Goal: Check status: Check status

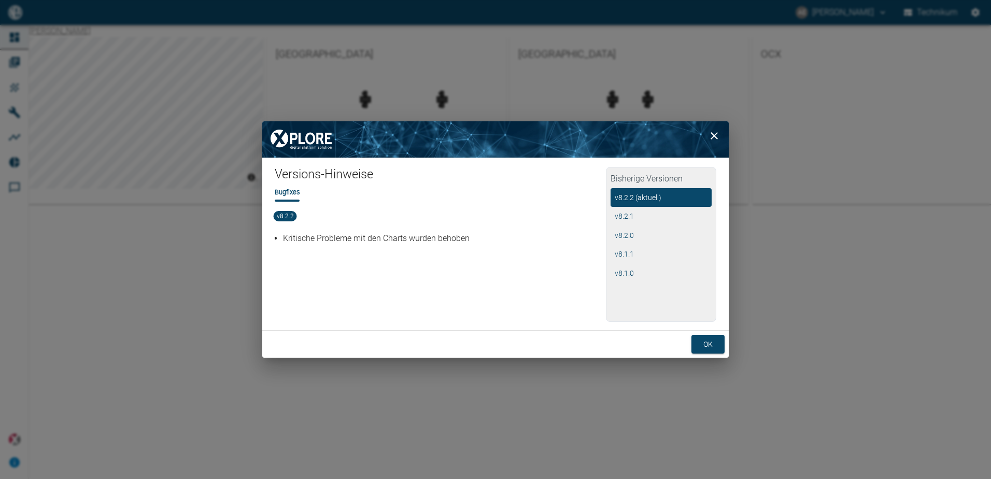
click at [708, 338] on button "ok" at bounding box center [707, 344] width 33 height 19
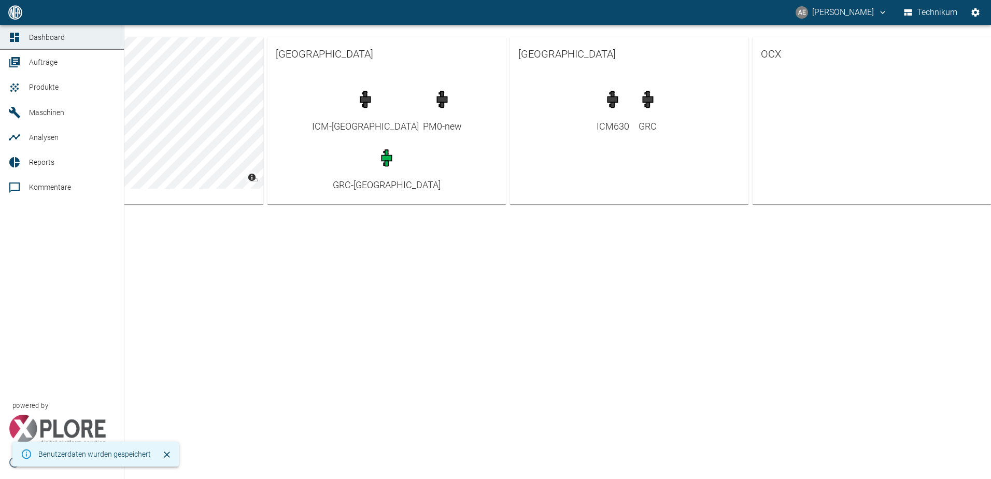
click at [17, 115] on icon at bounding box center [14, 112] width 11 height 11
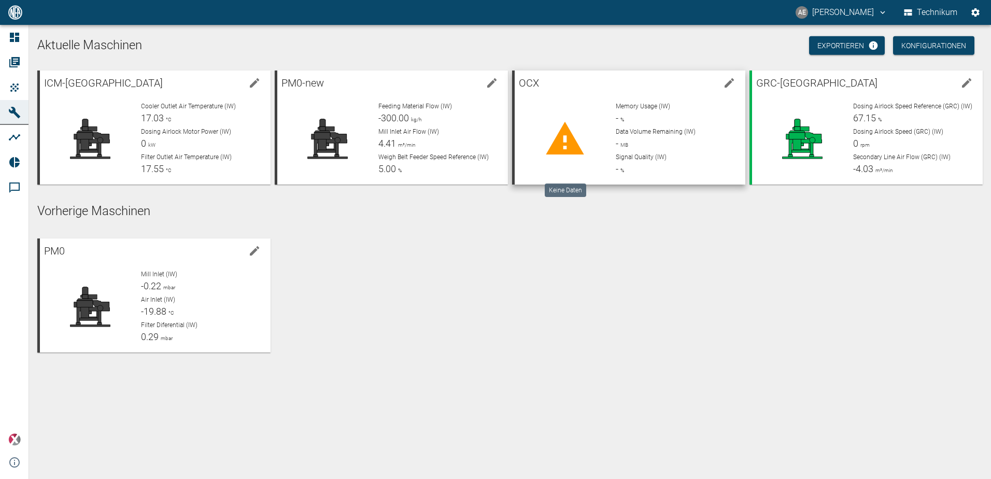
click at [567, 130] on icon at bounding box center [565, 138] width 38 height 33
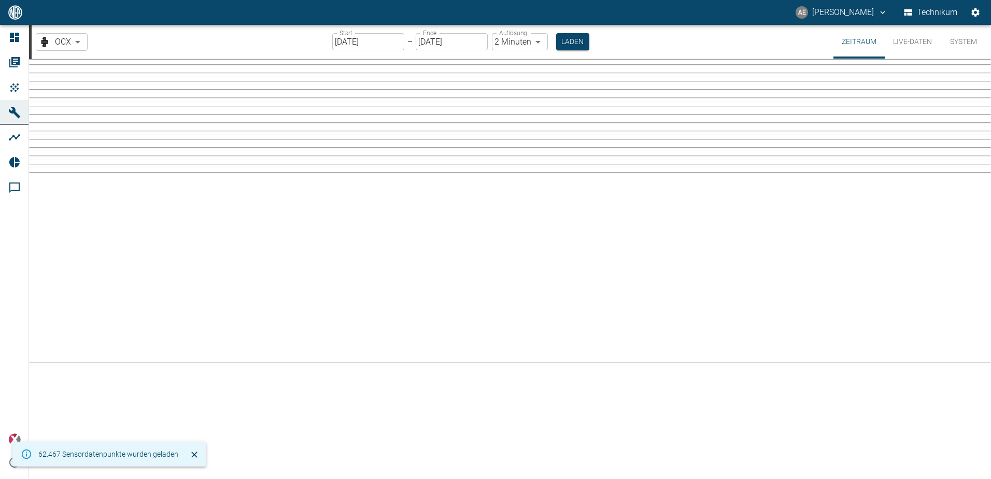
type input "2min"
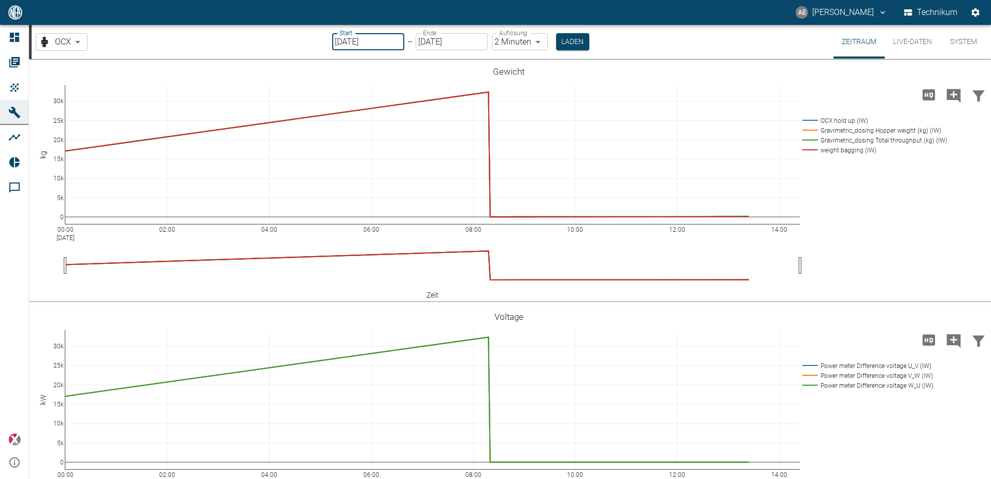
click at [379, 39] on input "[DATE]" at bounding box center [368, 41] width 72 height 17
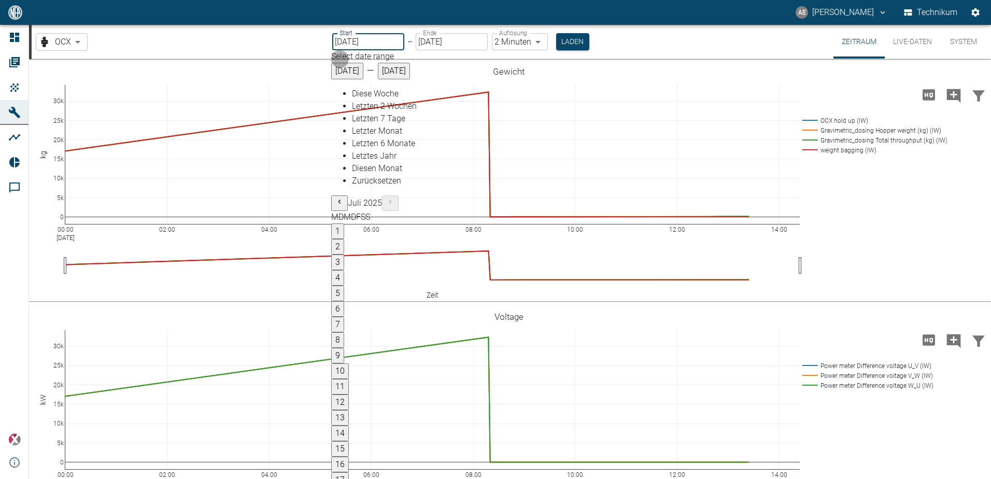
type input "[DATE]"
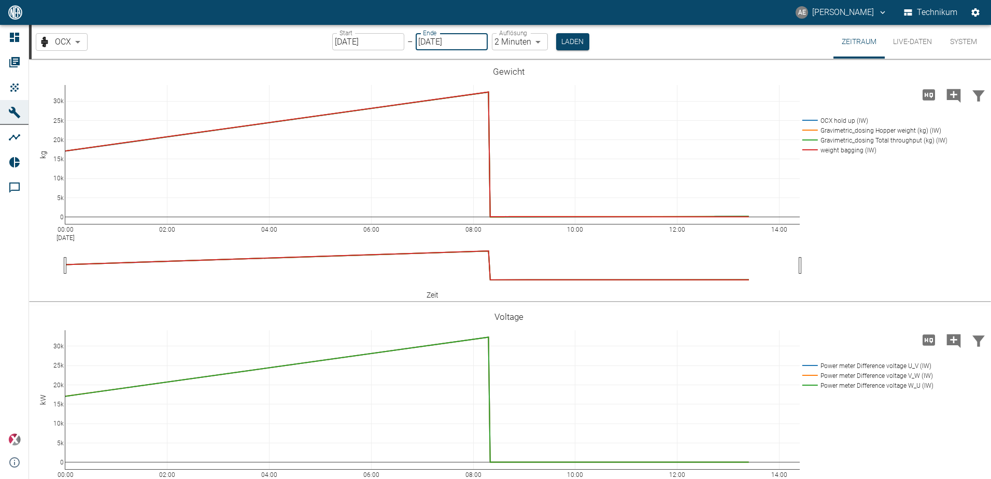
click at [462, 47] on input "[DATE]" at bounding box center [452, 41] width 72 height 17
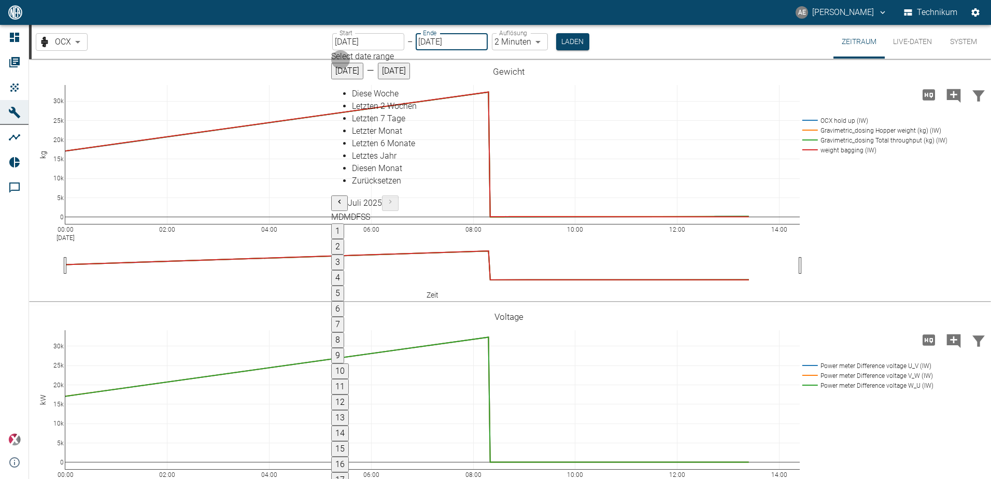
type input "[DATE]"
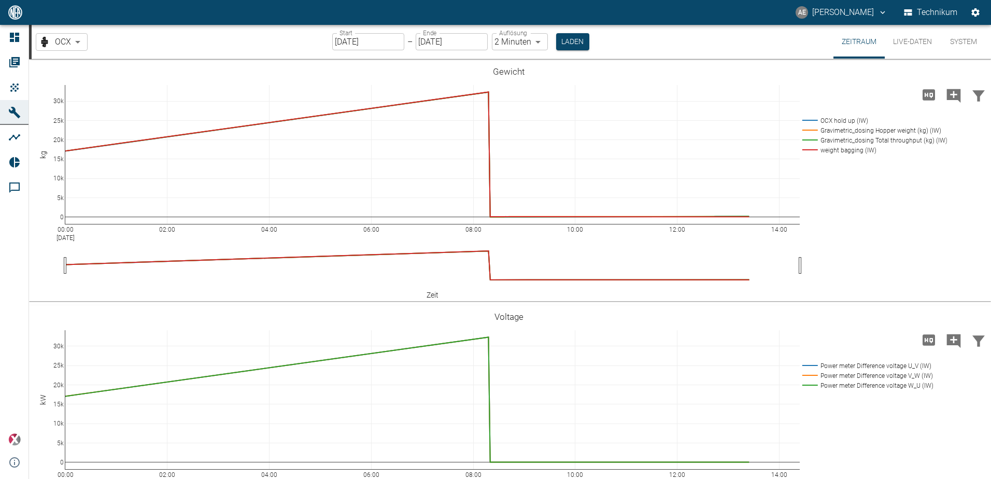
click at [538, 44] on body "AE [PERSON_NAME] Technikum Dashboard Aufträge Produkte Maschinen Analysen Repor…" at bounding box center [495, 239] width 991 height 479
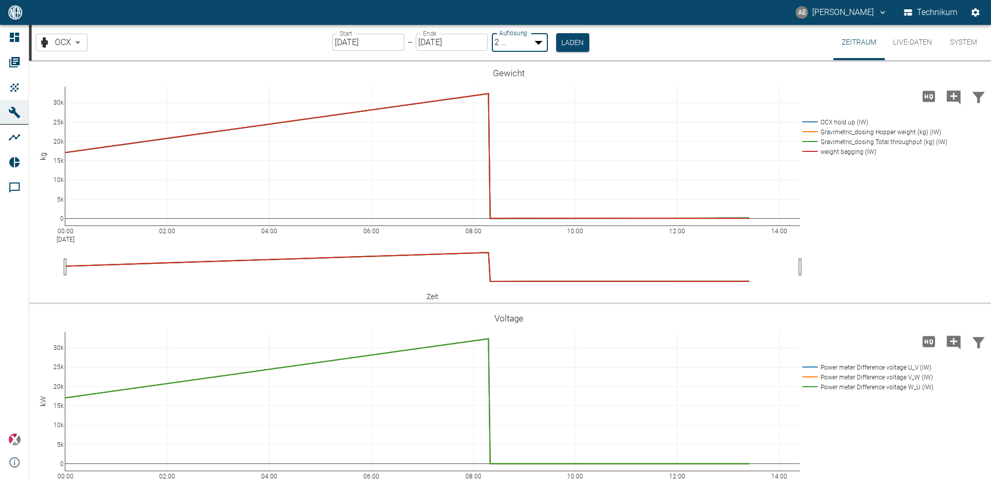
type input "1sec"
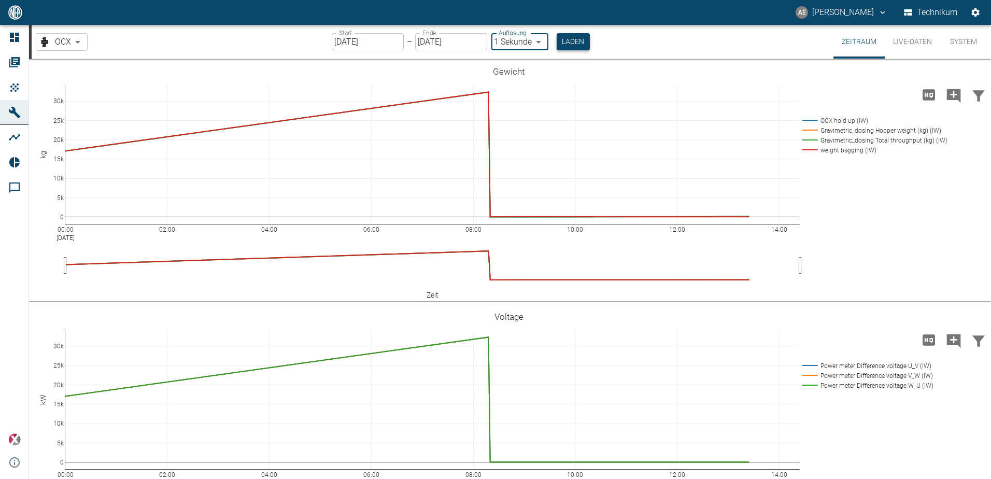
click at [566, 40] on button "Laden" at bounding box center [573, 41] width 33 height 17
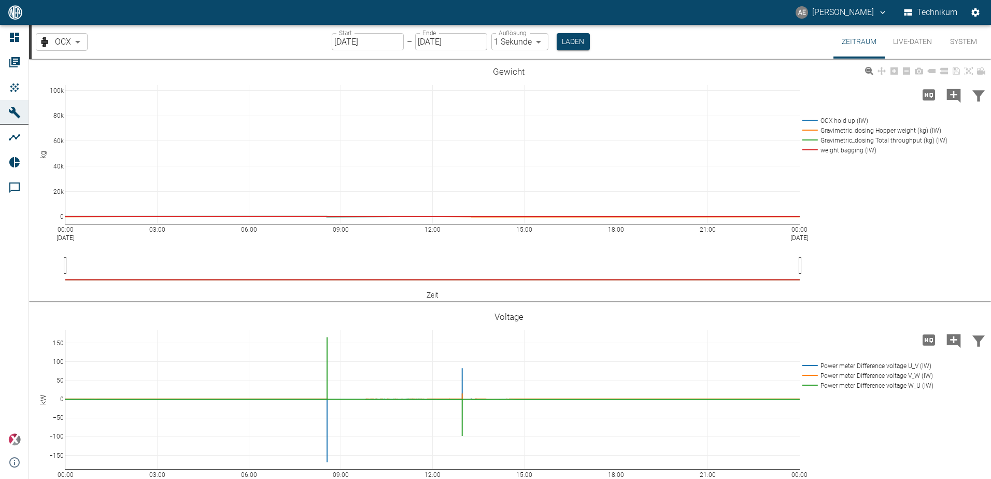
click at [831, 153] on rect at bounding box center [872, 150] width 145 height 10
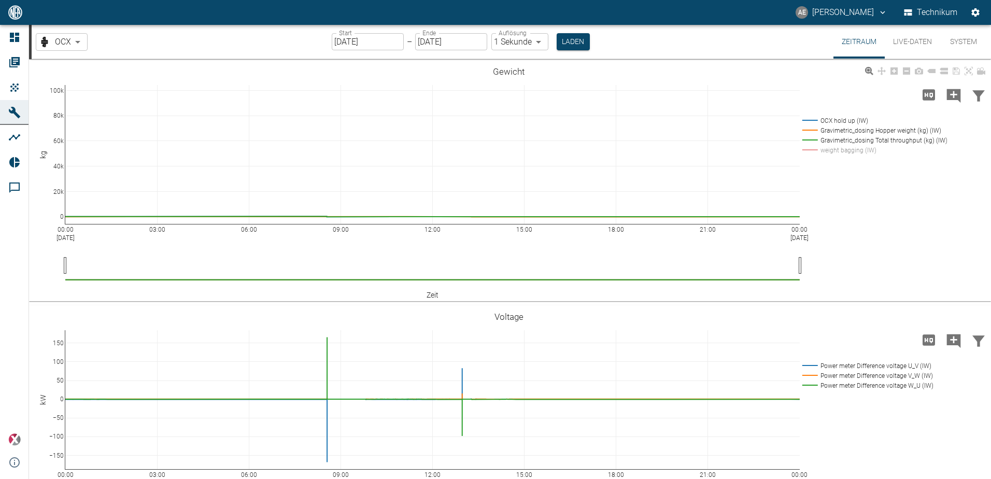
click at [878, 129] on rect at bounding box center [872, 130] width 145 height 10
click at [844, 120] on rect at bounding box center [872, 121] width 145 height 10
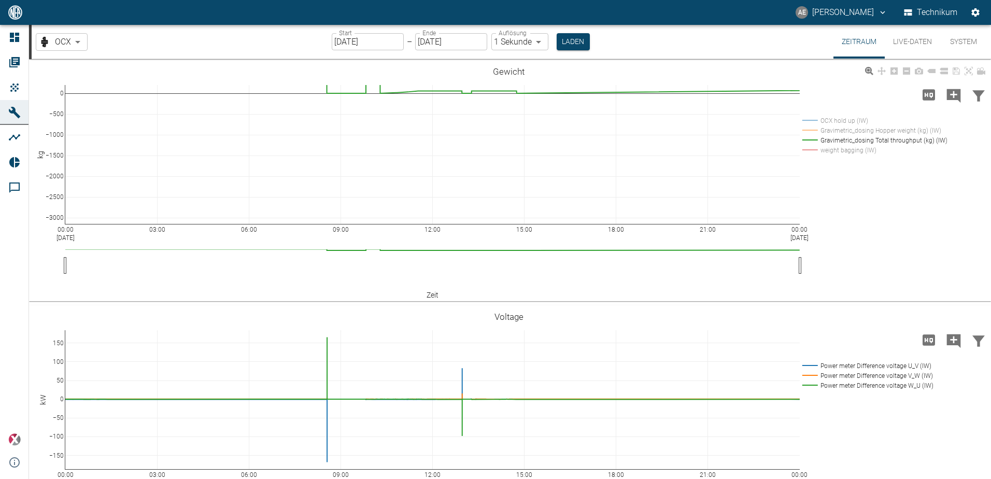
drag, startPoint x: 59, startPoint y: 215, endPoint x: 68, endPoint y: 285, distance: 70.1
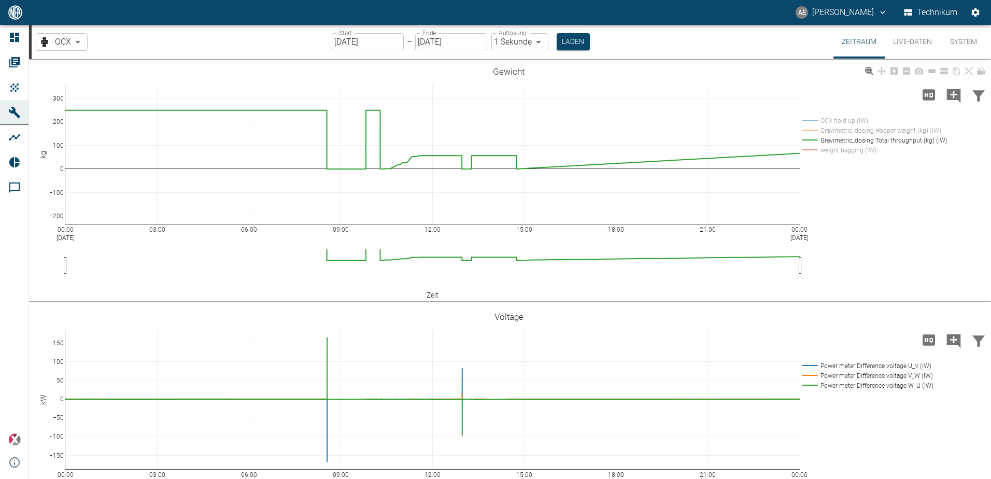
drag, startPoint x: 58, startPoint y: 200, endPoint x: 67, endPoint y: 251, distance: 52.1
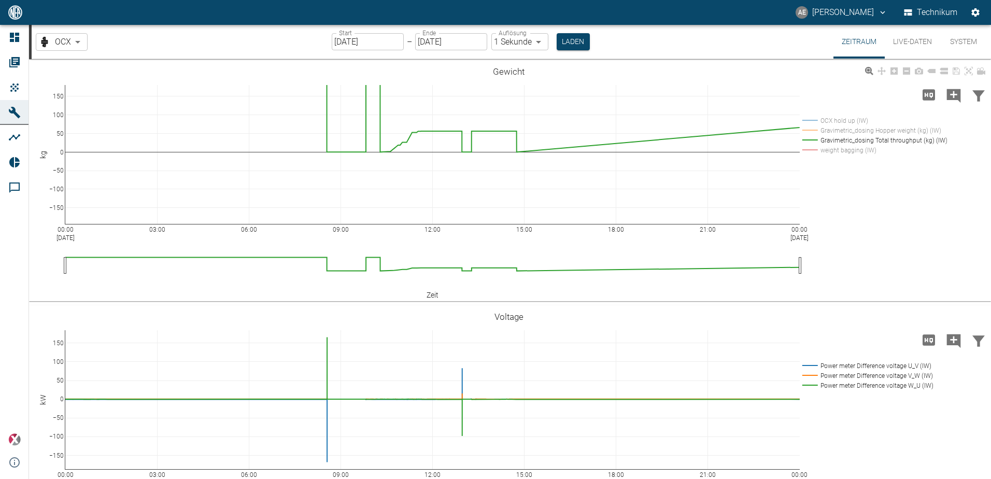
drag, startPoint x: 58, startPoint y: 95, endPoint x: 63, endPoint y: 65, distance: 30.5
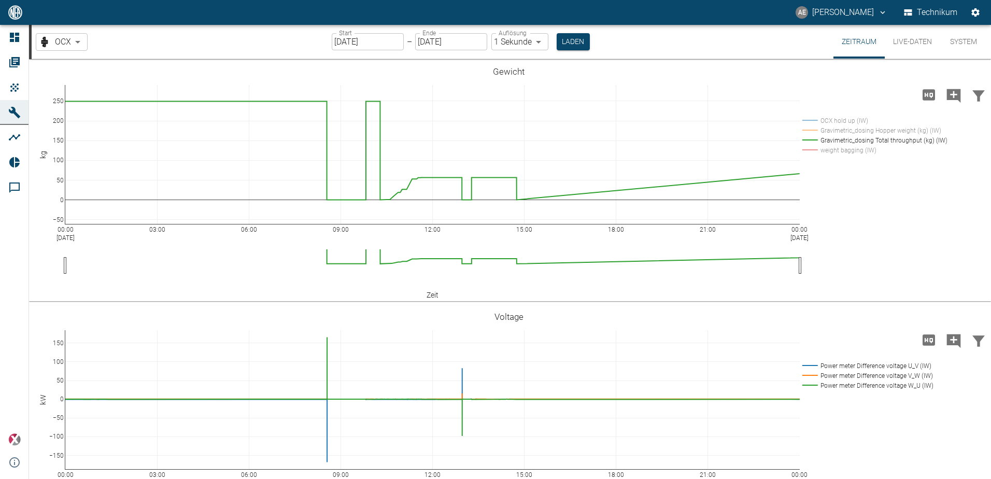
drag, startPoint x: 58, startPoint y: 144, endPoint x: 61, endPoint y: 196, distance: 52.4
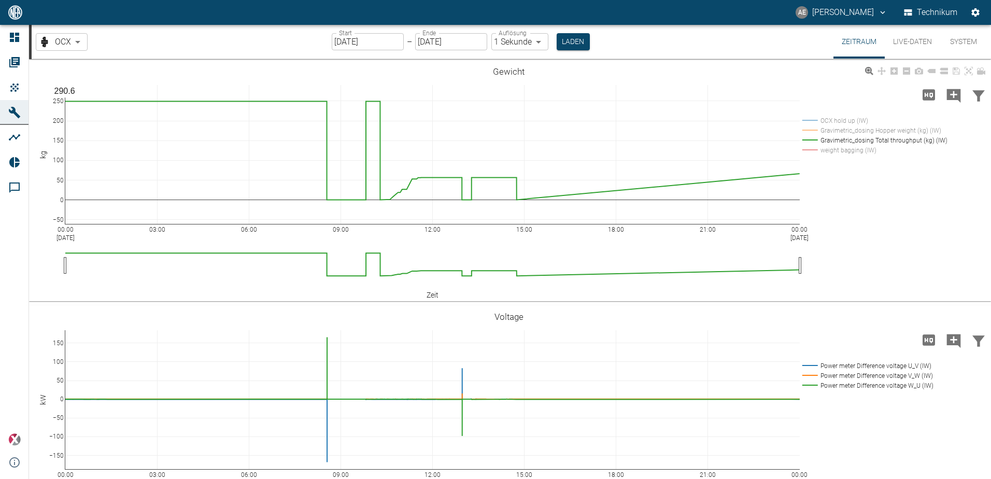
drag, startPoint x: 56, startPoint y: 149, endPoint x: 56, endPoint y: 154, distance: 5.7
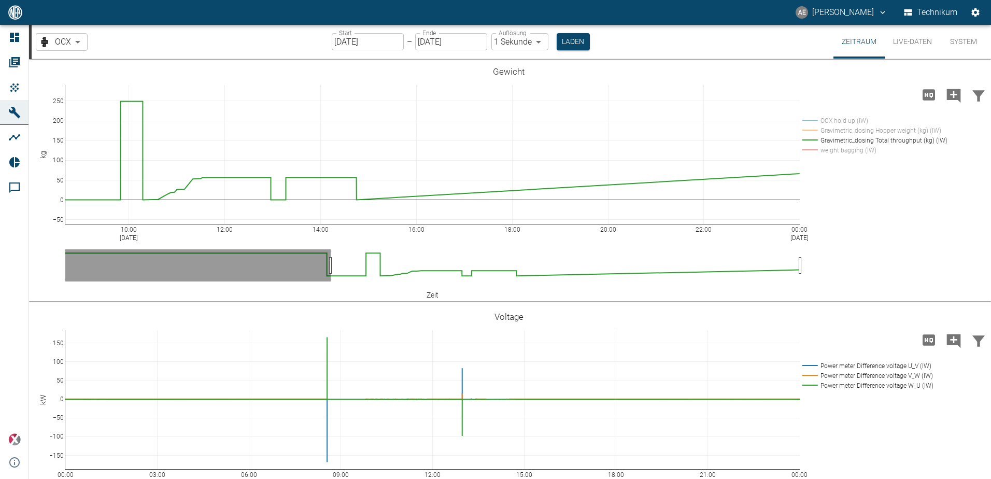
drag, startPoint x: 72, startPoint y: 269, endPoint x: 331, endPoint y: 268, distance: 258.6
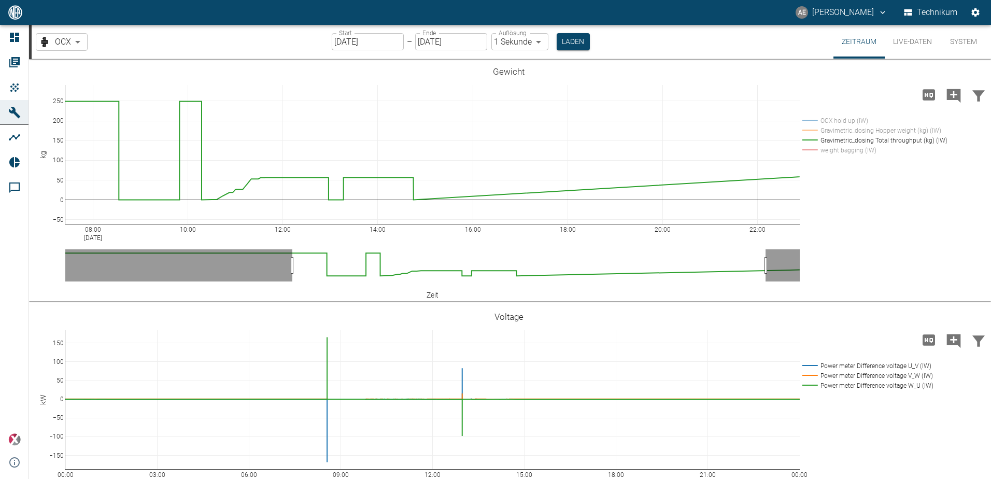
drag, startPoint x: 446, startPoint y: 261, endPoint x: 415, endPoint y: 248, distance: 34.2
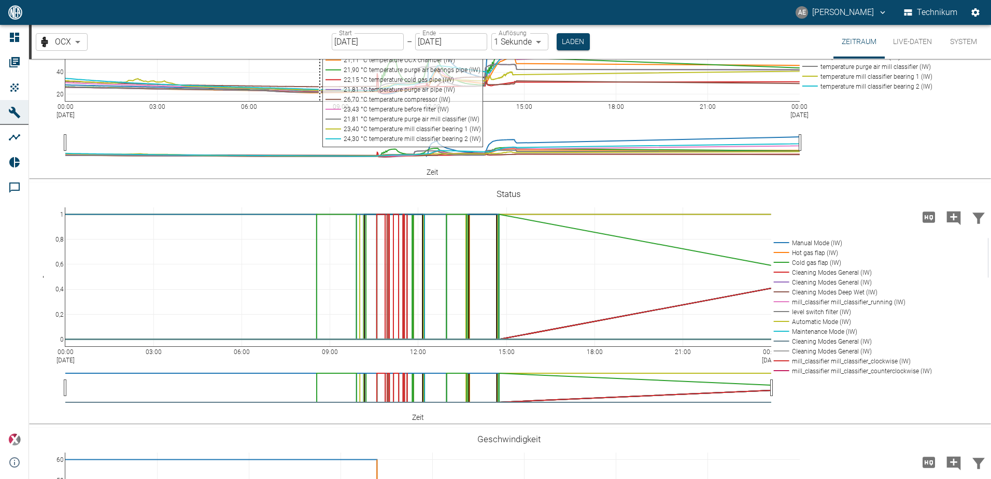
scroll to position [1244, 0]
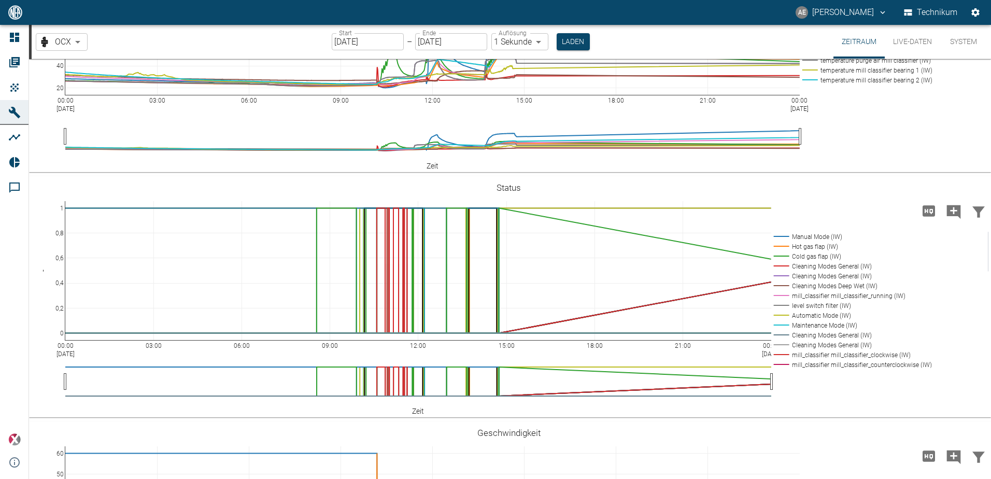
drag, startPoint x: 65, startPoint y: 249, endPoint x: 58, endPoint y: 254, distance: 9.2
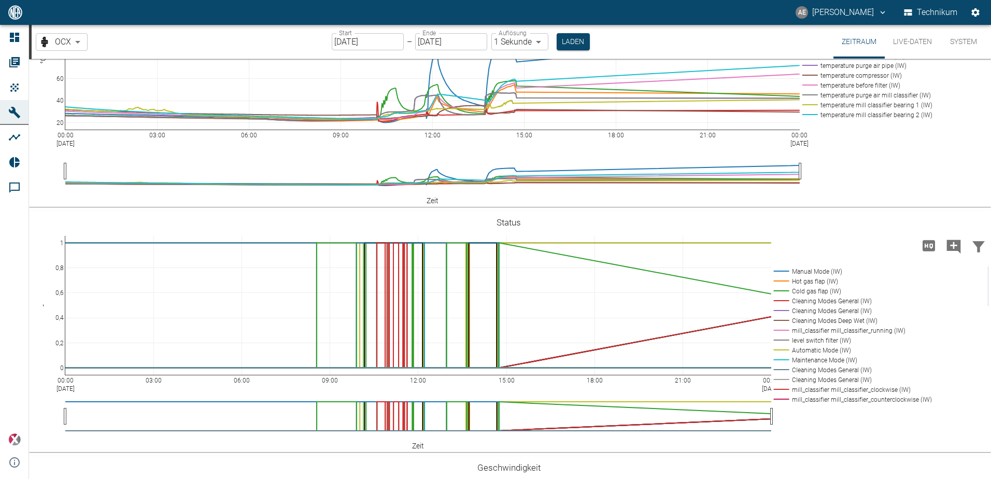
scroll to position [1192, 0]
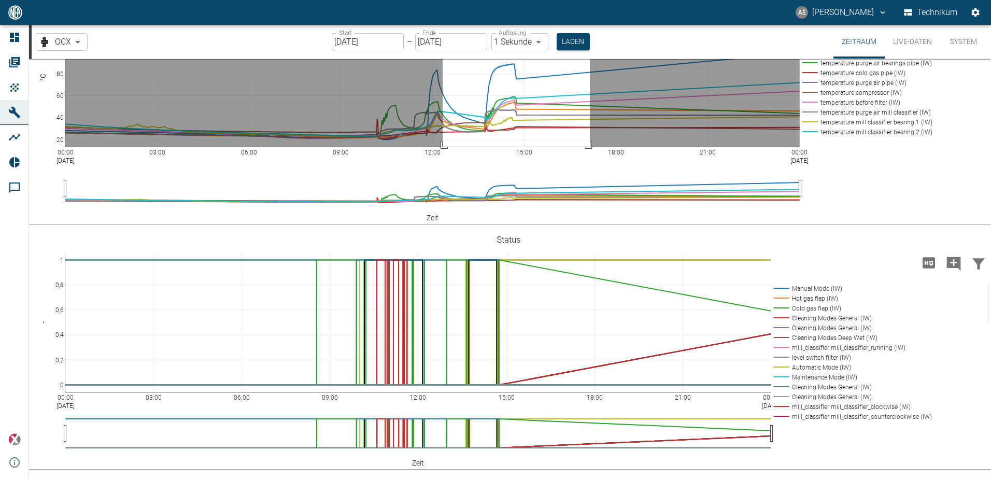
drag, startPoint x: 443, startPoint y: 157, endPoint x: 590, endPoint y: 262, distance: 180.9
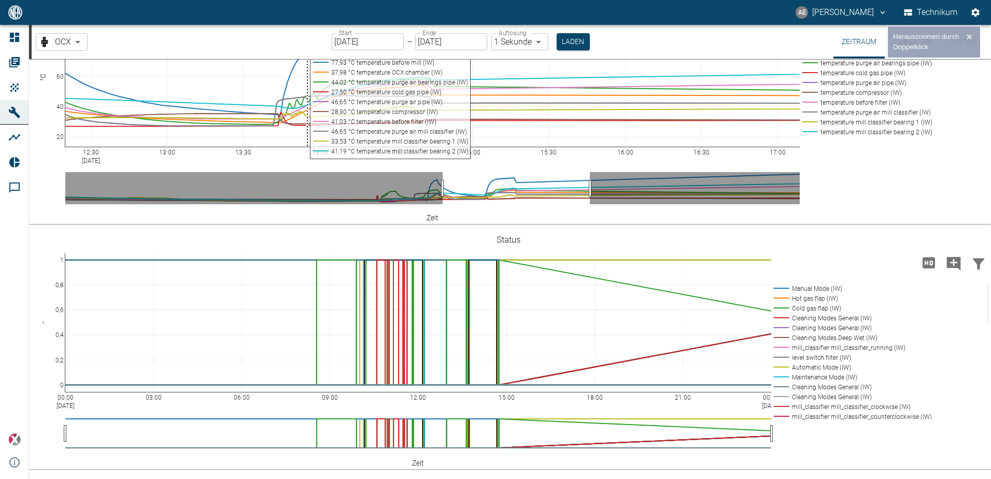
drag, startPoint x: 239, startPoint y: 115, endPoint x: 285, endPoint y: 134, distance: 49.5
click at [441, 220] on div "12:30 [DATE] 13:00 13:30 14:00 14:30 15:00 15:30 16:00 16:30 17:00 20 40 60 80 …" at bounding box center [508, 103] width 959 height 233
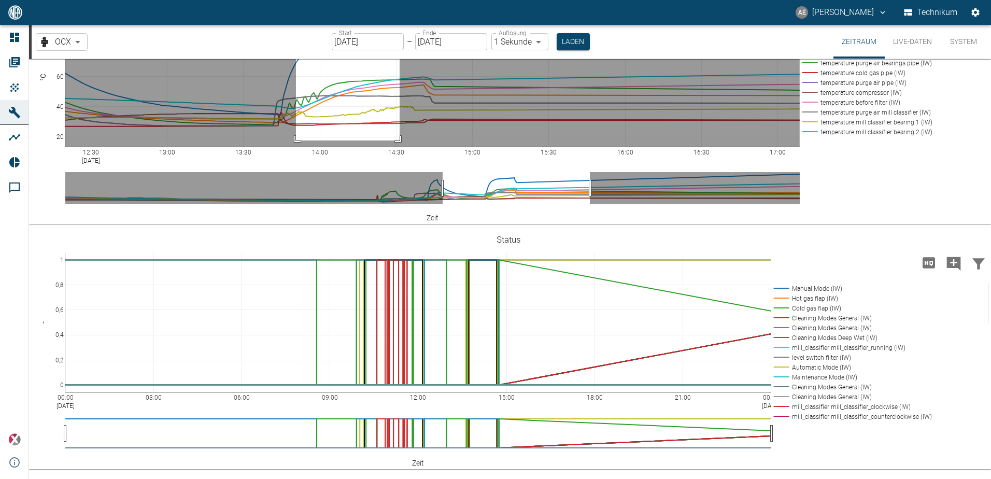
drag, startPoint x: 296, startPoint y: 134, endPoint x: 399, endPoint y: 251, distance: 156.1
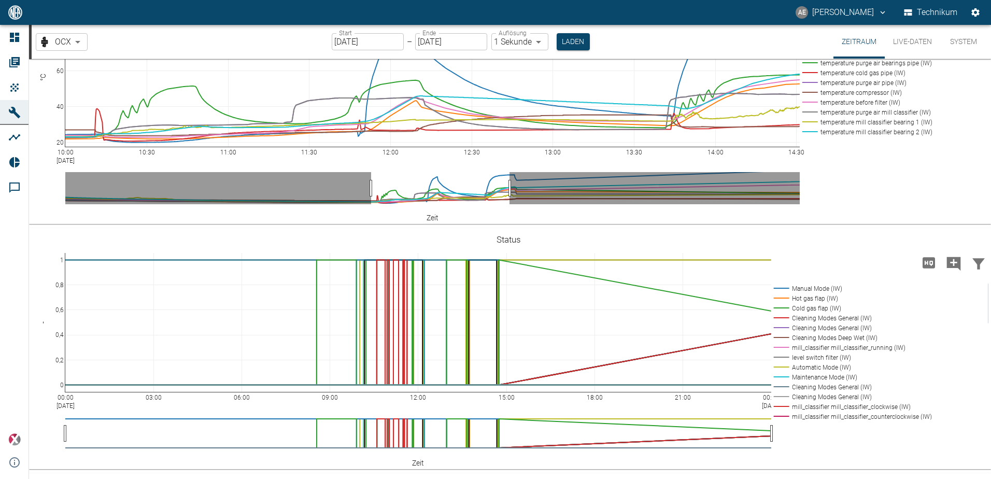
drag, startPoint x: 490, startPoint y: 298, endPoint x: 377, endPoint y: 312, distance: 114.4
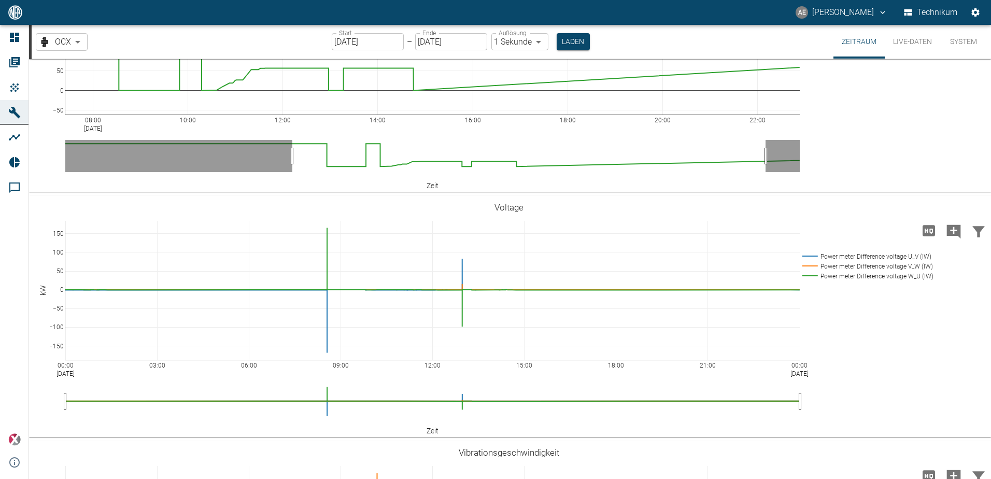
scroll to position [0, 0]
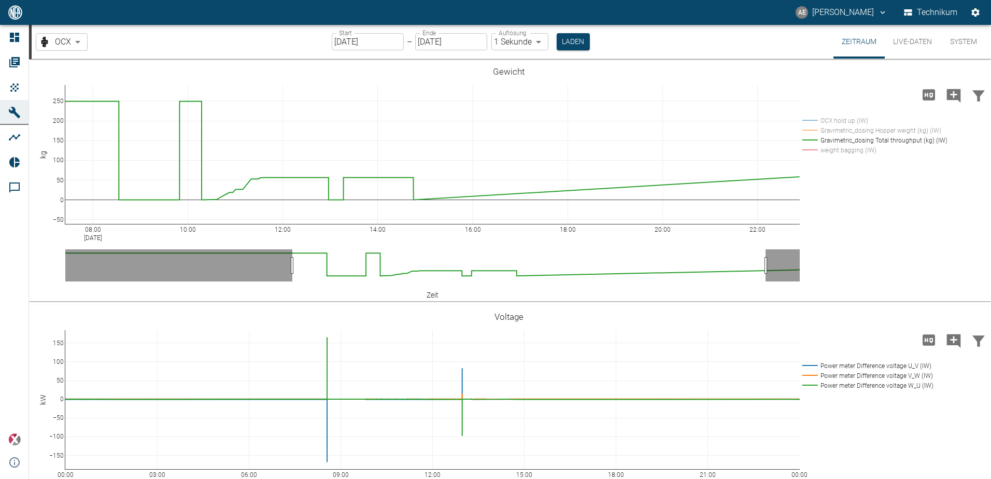
click at [11, 15] on img at bounding box center [15, 12] width 16 height 14
